Goal: Task Accomplishment & Management: Complete application form

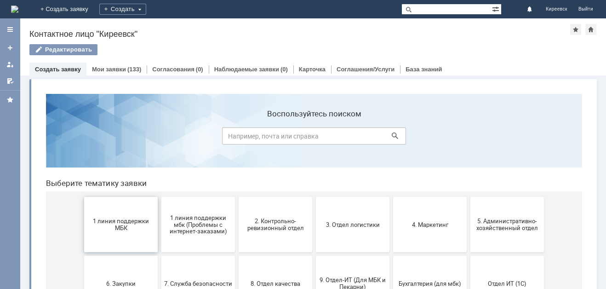
click at [136, 225] on span "1 линия поддержки МБК" at bounding box center [121, 225] width 68 height 14
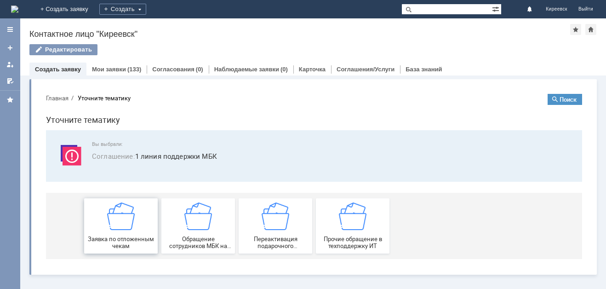
click at [147, 217] on div "Заявка по отложенным чекам" at bounding box center [121, 225] width 68 height 47
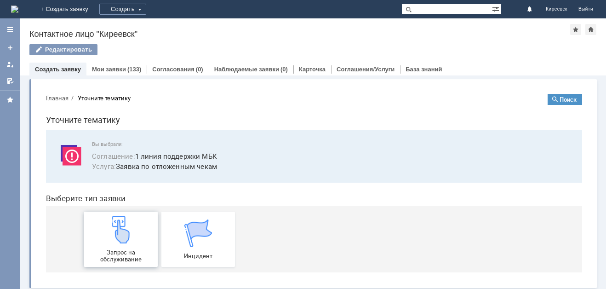
click at [123, 212] on link "Запрос на обслуживание" at bounding box center [121, 239] width 74 height 55
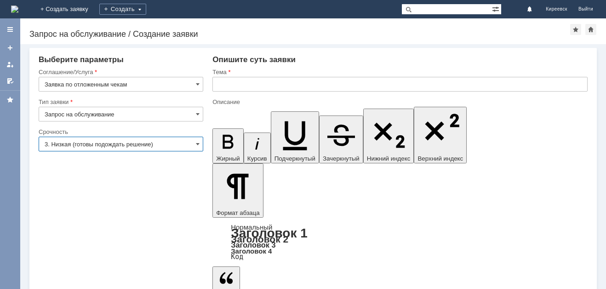
click at [177, 141] on input "3. Низкая (готовы подождать решение)" at bounding box center [121, 144] width 165 height 15
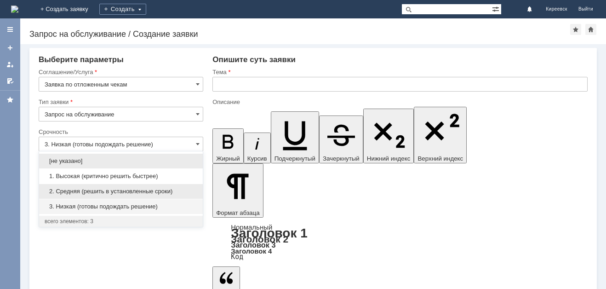
click at [164, 188] on span "2. Средняя (решить в установленные сроки)" at bounding box center [121, 191] width 153 height 7
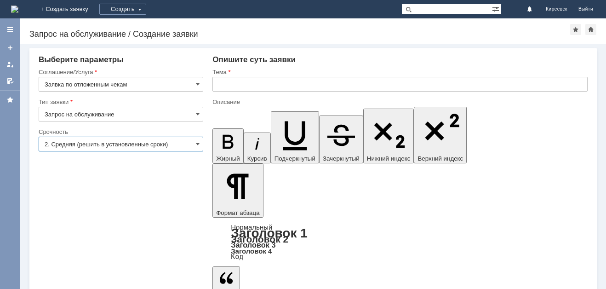
type input "2. Средняя (решить в установленные сроки)"
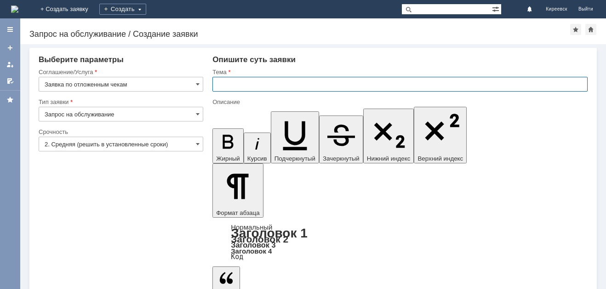
click at [246, 85] on input "text" at bounding box center [399, 84] width 375 height 15
type input "МБК Киреевск Отложенные чеки"
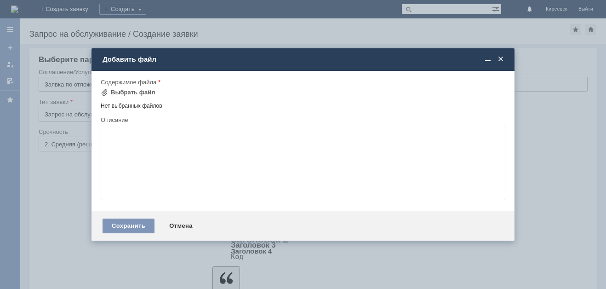
click at [132, 86] on div "Содержимое файла" at bounding box center [303, 82] width 405 height 9
click at [134, 96] on div "Выбрать файл" at bounding box center [128, 92] width 55 height 11
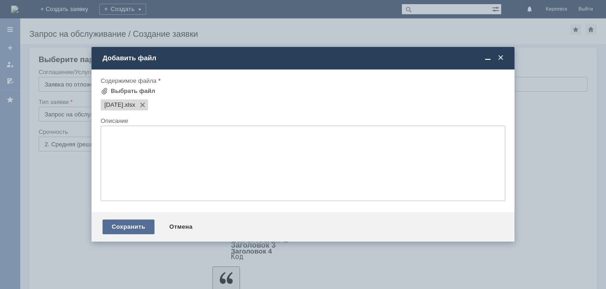
click at [132, 227] on div "Сохранить" at bounding box center [129, 226] width 52 height 15
